Goal: Task Accomplishment & Management: Use online tool/utility

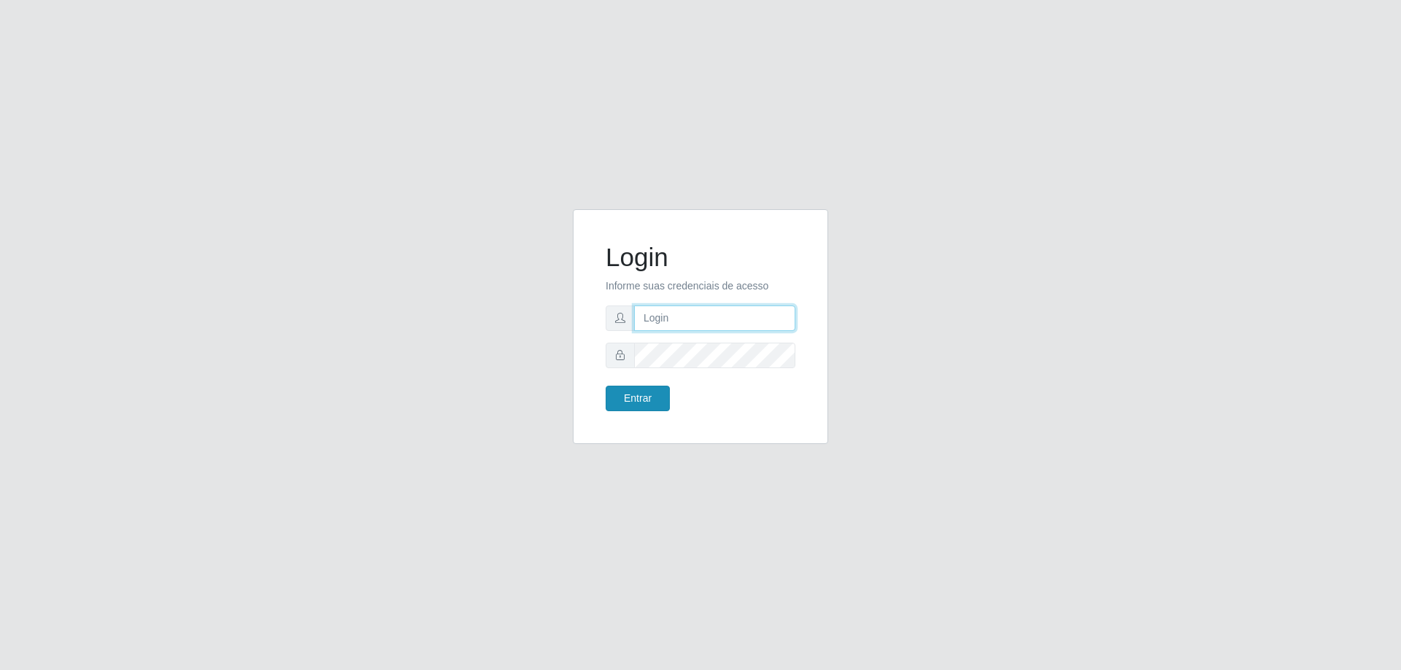
type input "[EMAIL_ADDRESS][DOMAIN_NAME]"
click at [643, 389] on button "Entrar" at bounding box center [638, 399] width 64 height 26
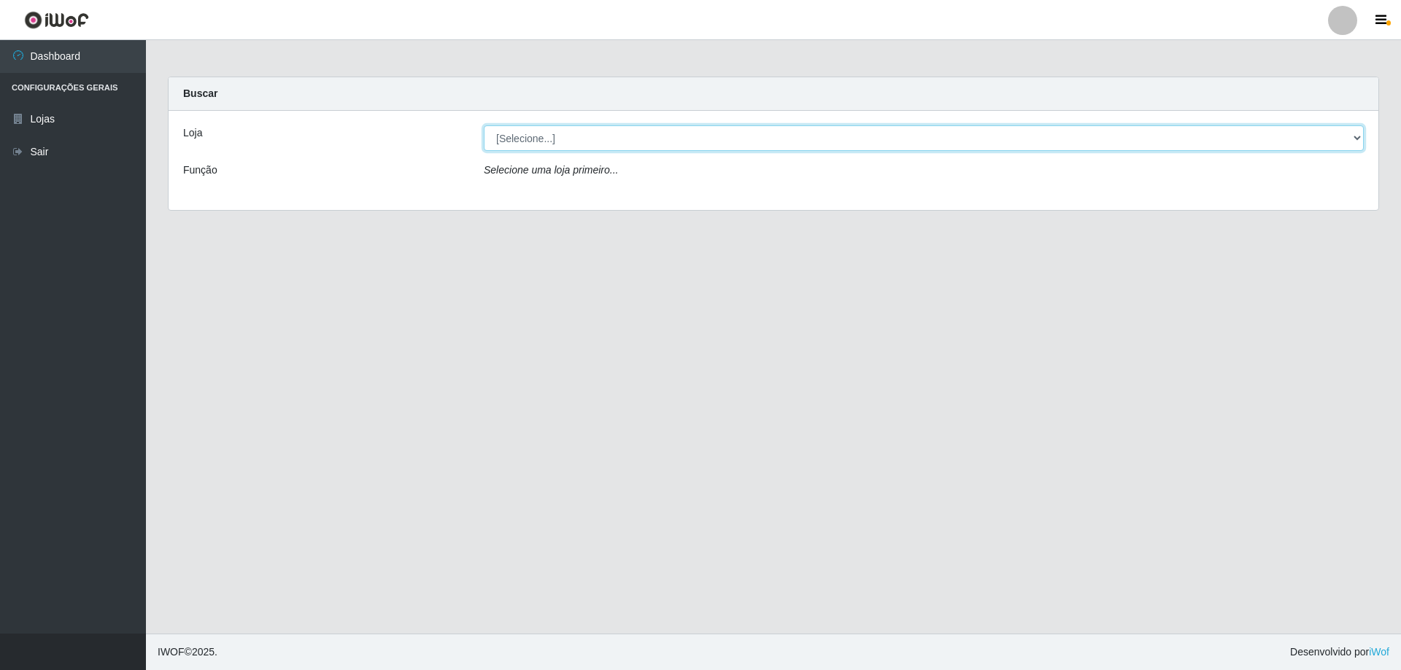
click at [1360, 137] on select "[Selecione...] SuperShow Bis - [GEOGRAPHIC_DATA]" at bounding box center [924, 138] width 880 height 26
select select "59"
click at [484, 125] on select "[Selecione...] SuperShow Bis - [GEOGRAPHIC_DATA]" at bounding box center [924, 138] width 880 height 26
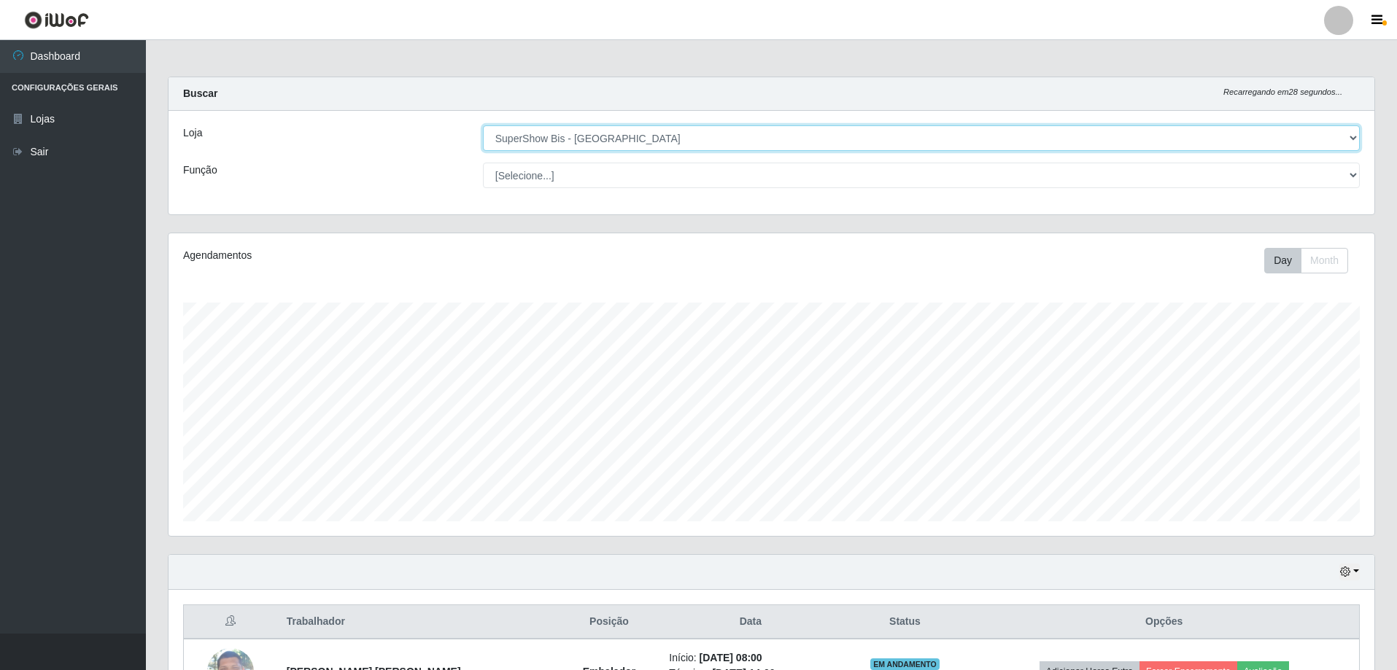
scroll to position [169, 0]
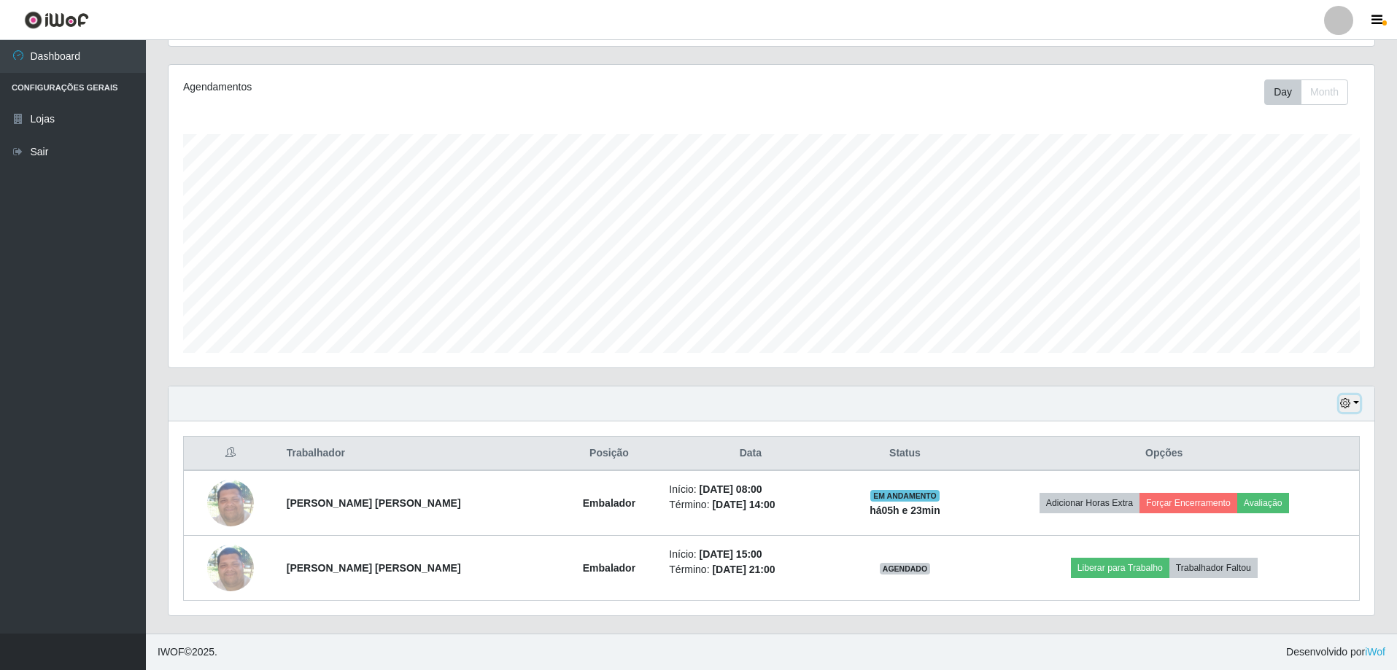
click at [1358, 401] on button "button" at bounding box center [1349, 403] width 20 height 17
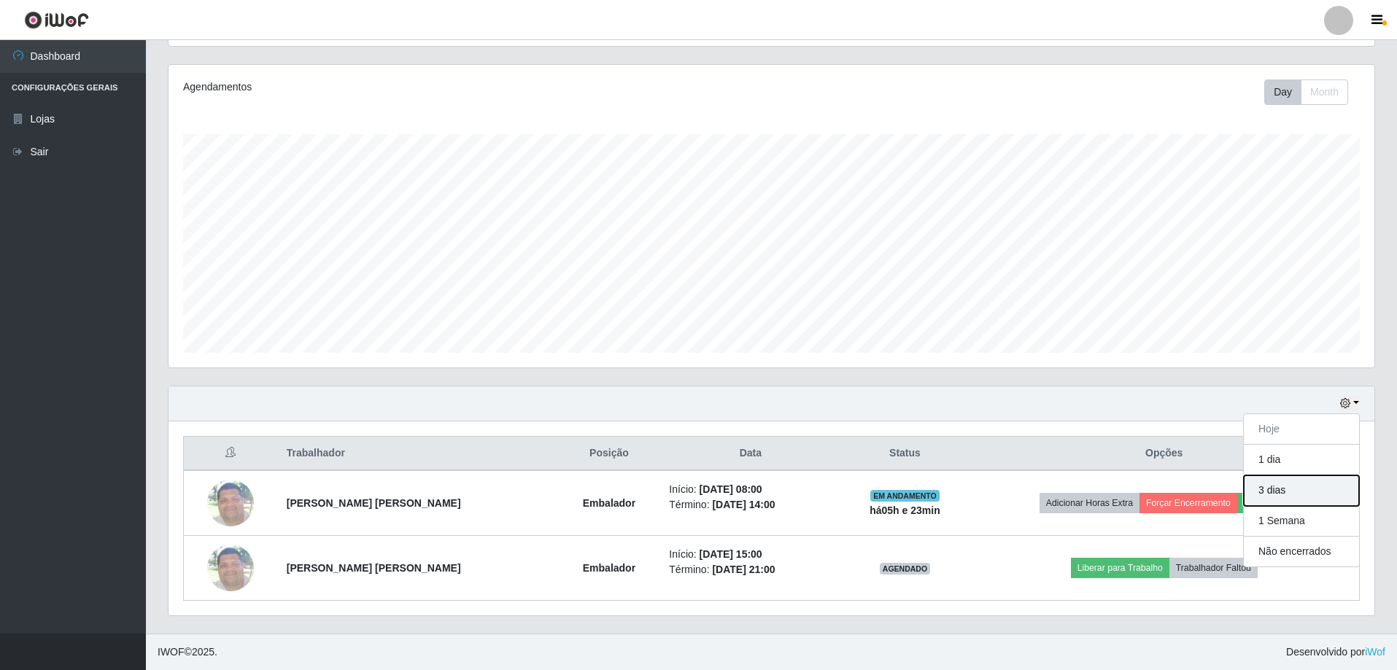
click at [1292, 490] on button "3 dias" at bounding box center [1301, 491] width 115 height 31
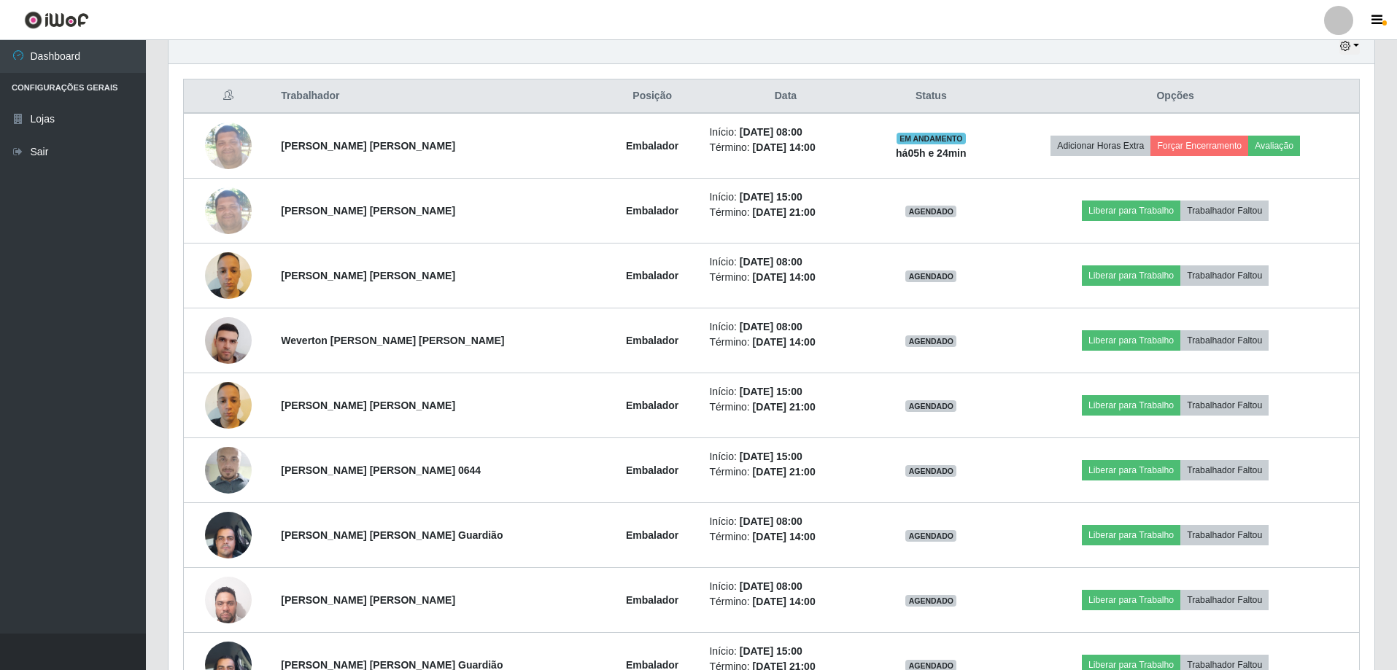
scroll to position [380, 0]
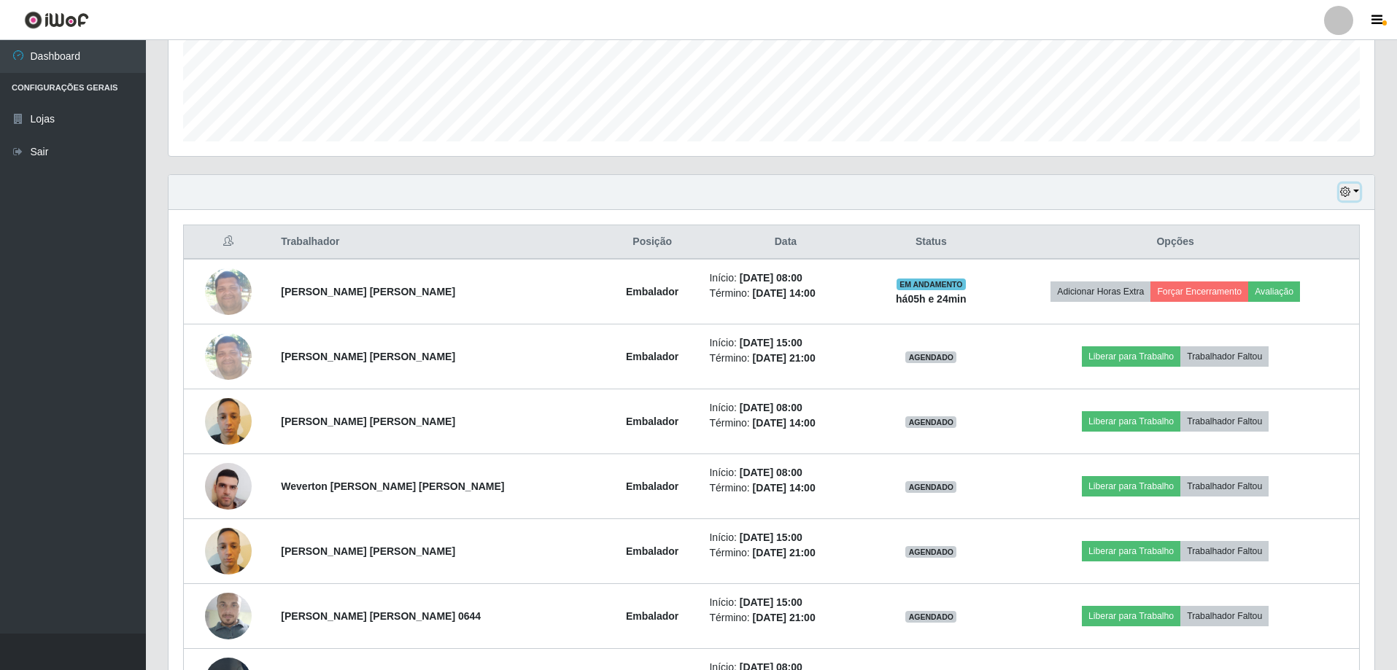
click at [1355, 192] on button "button" at bounding box center [1349, 192] width 20 height 17
click at [1293, 214] on button "Hoje" at bounding box center [1301, 218] width 115 height 31
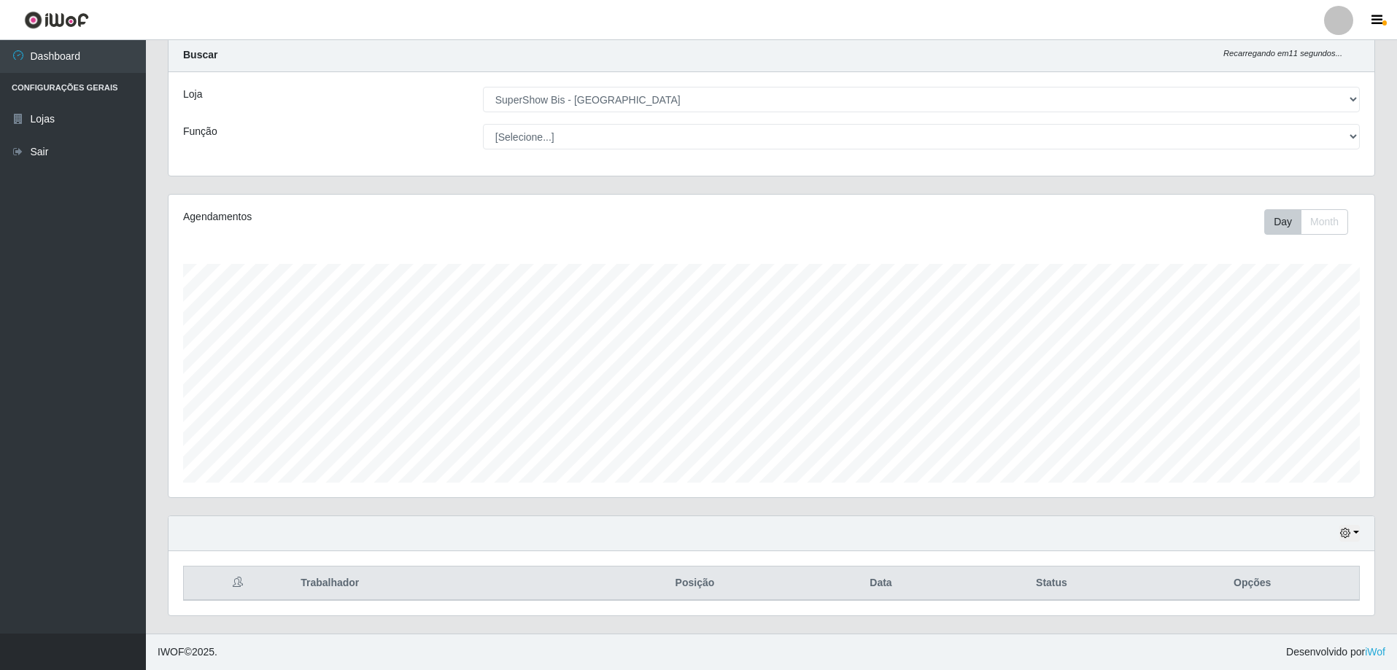
scroll to position [169, 0]
